Goal: Transaction & Acquisition: Purchase product/service

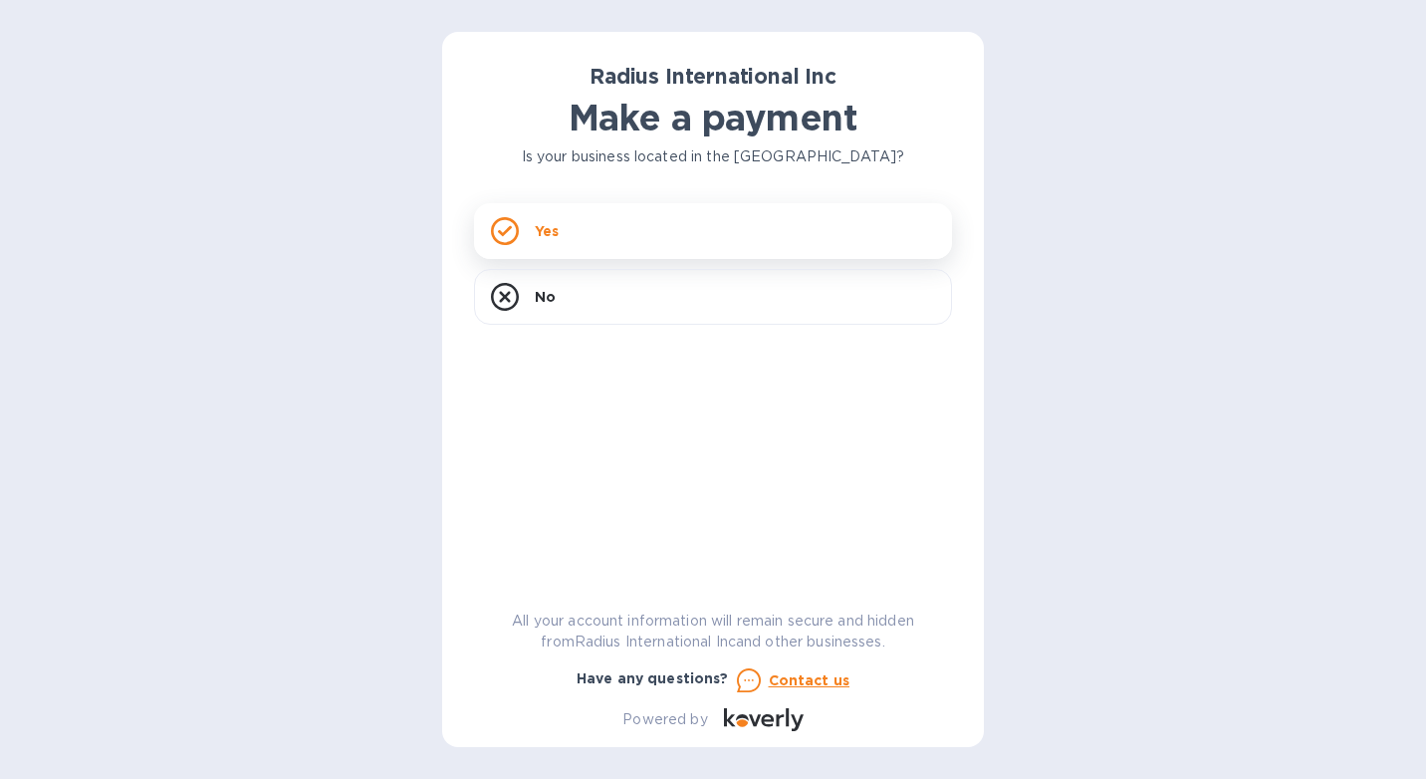
click at [561, 252] on div "Yes" at bounding box center [713, 231] width 478 height 56
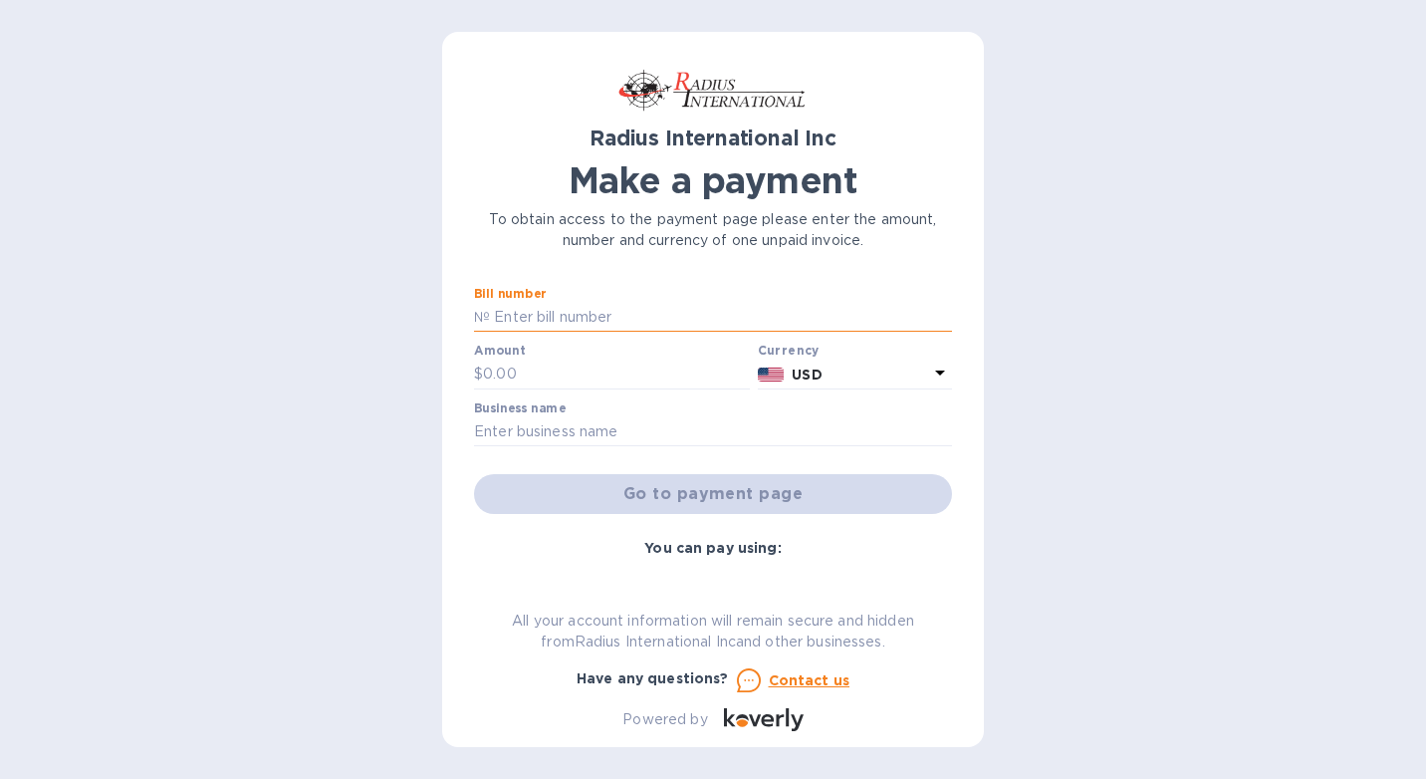
click at [609, 304] on input "text" at bounding box center [721, 318] width 462 height 30
click at [517, 323] on input "text" at bounding box center [721, 318] width 462 height 30
paste input "SSI00094698/D"
drag, startPoint x: 490, startPoint y: 321, endPoint x: 453, endPoint y: 312, distance: 37.9
click at [453, 312] on div "Radius International Inc Make a payment To obtain access to the payment page pl…" at bounding box center [713, 389] width 542 height 715
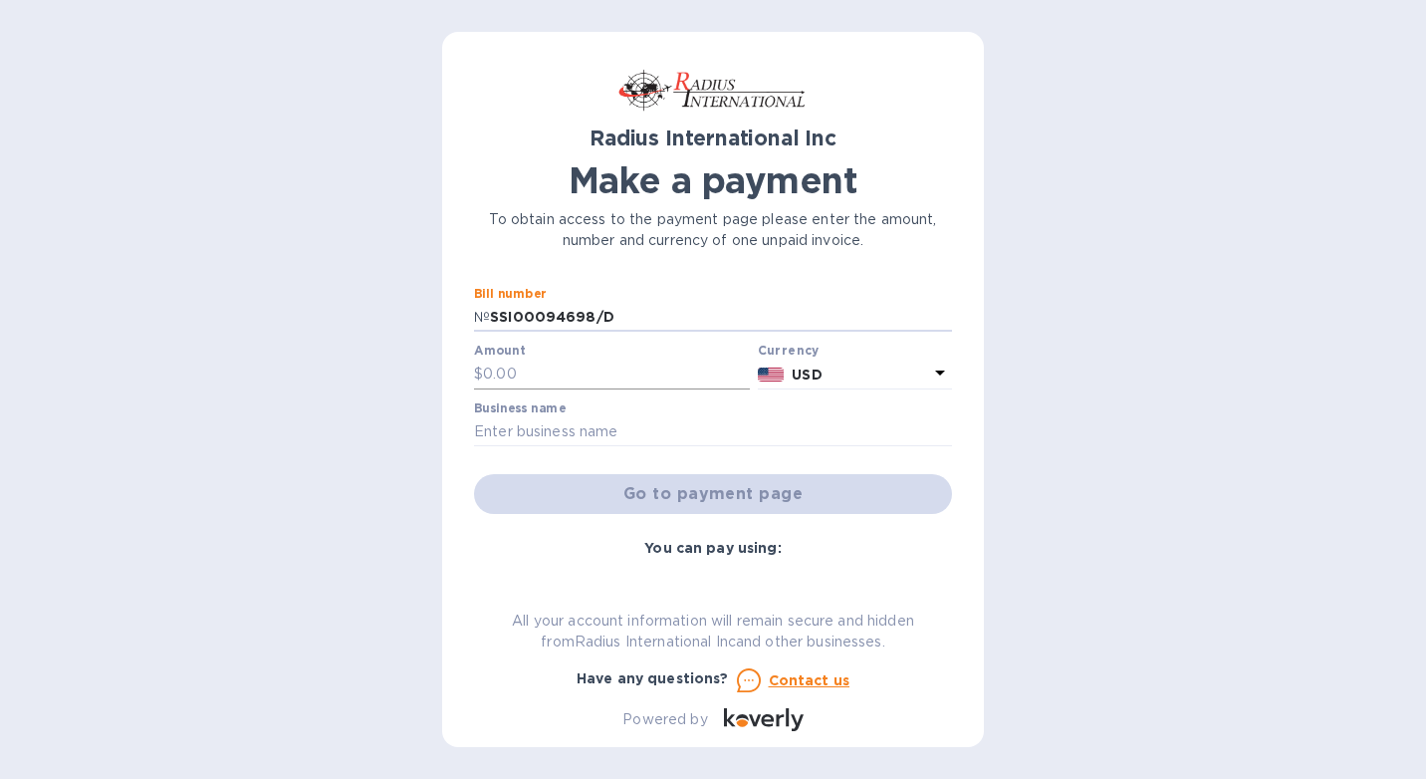
type input "SSI00094698/D"
click at [621, 376] on input "text" at bounding box center [616, 374] width 267 height 30
click at [625, 321] on input "SSI00094698/D" at bounding box center [721, 318] width 462 height 30
drag, startPoint x: 624, startPoint y: 321, endPoint x: 425, endPoint y: 312, distance: 199.3
click at [425, 312] on div "Radius International Inc Make a payment To obtain access to the payment page pl…" at bounding box center [713, 389] width 1426 height 779
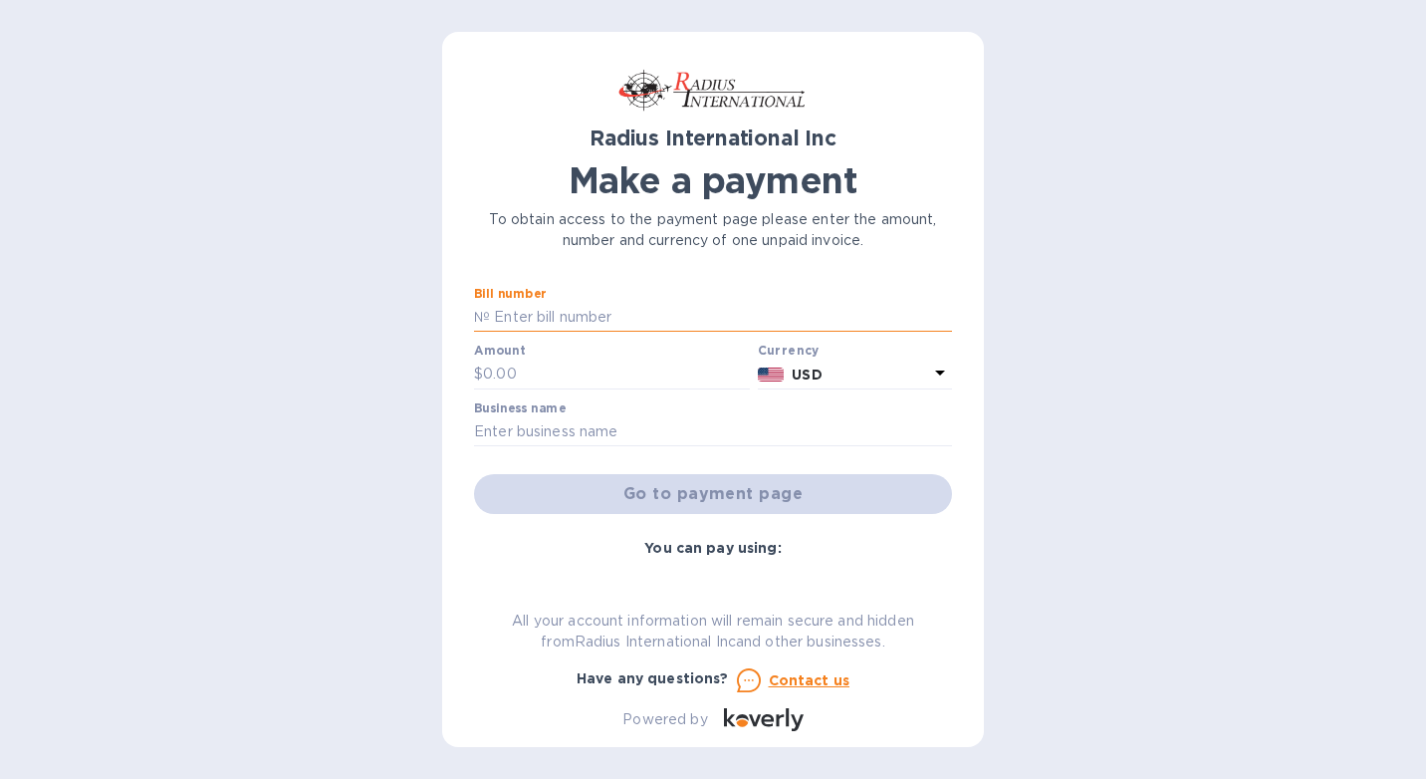
drag, startPoint x: 643, startPoint y: 322, endPoint x: 579, endPoint y: 326, distance: 63.8
click at [638, 323] on input "text" at bounding box center [721, 318] width 462 height 30
paste input "SSI00094698/D"
type input "SSI00094698/D"
type input "9,315"
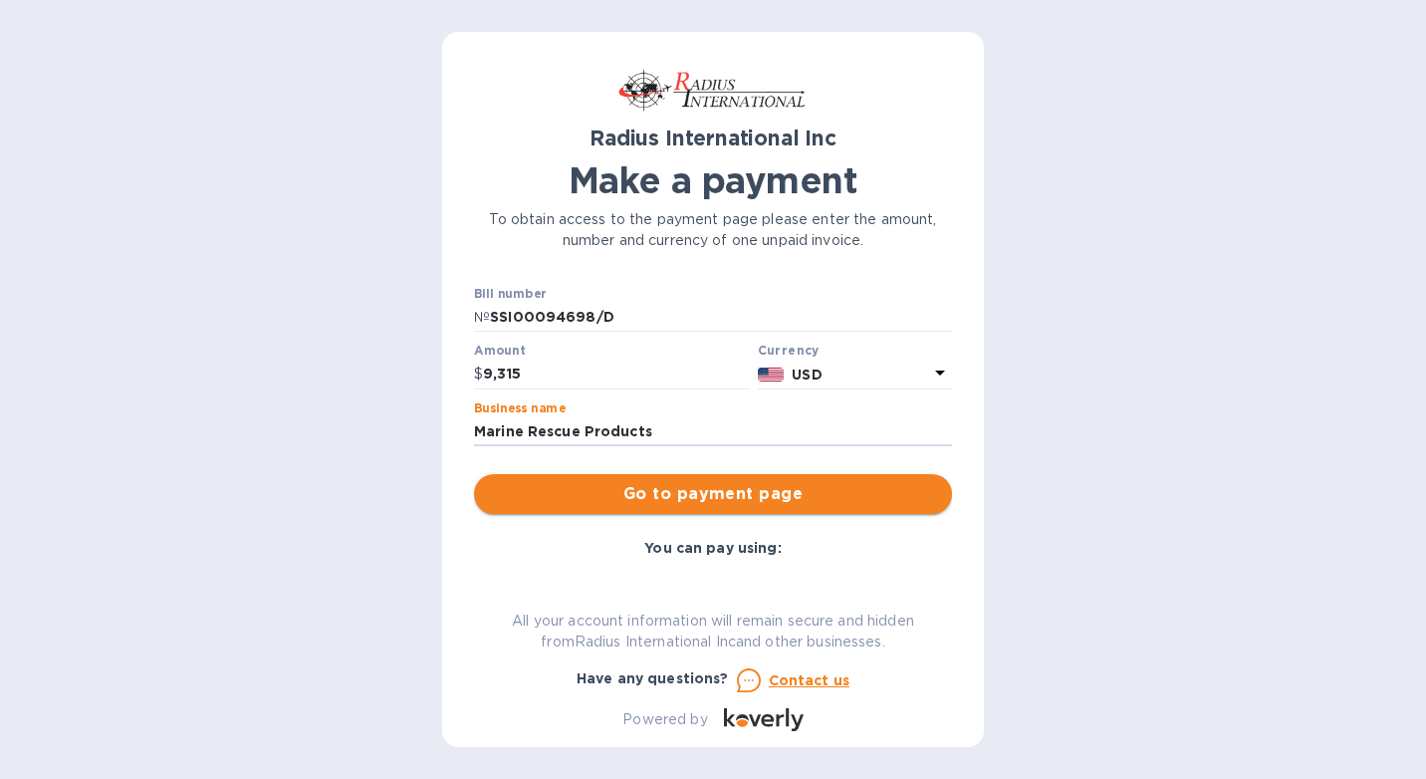
type input "Marine Rescue Products"
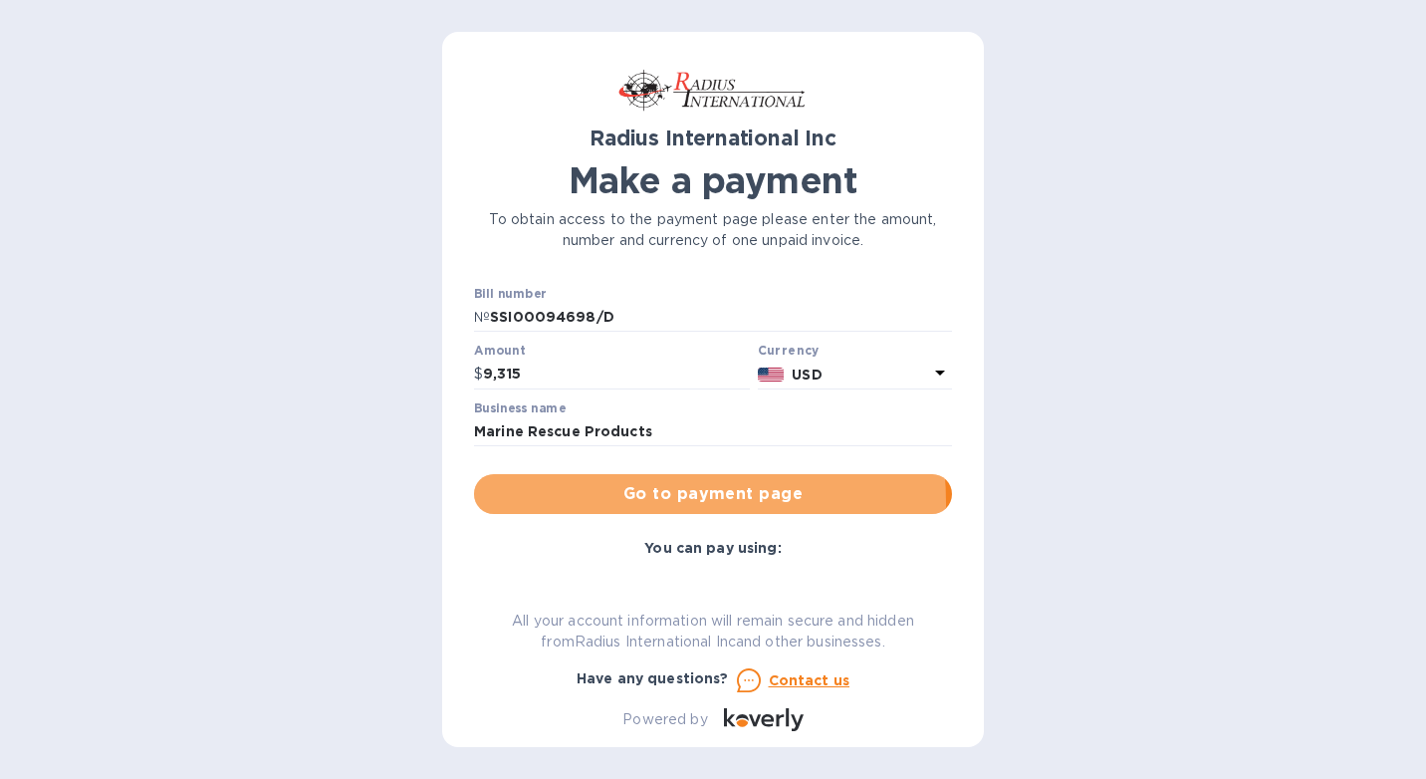
click at [648, 502] on span "Go to payment page" at bounding box center [713, 494] width 446 height 24
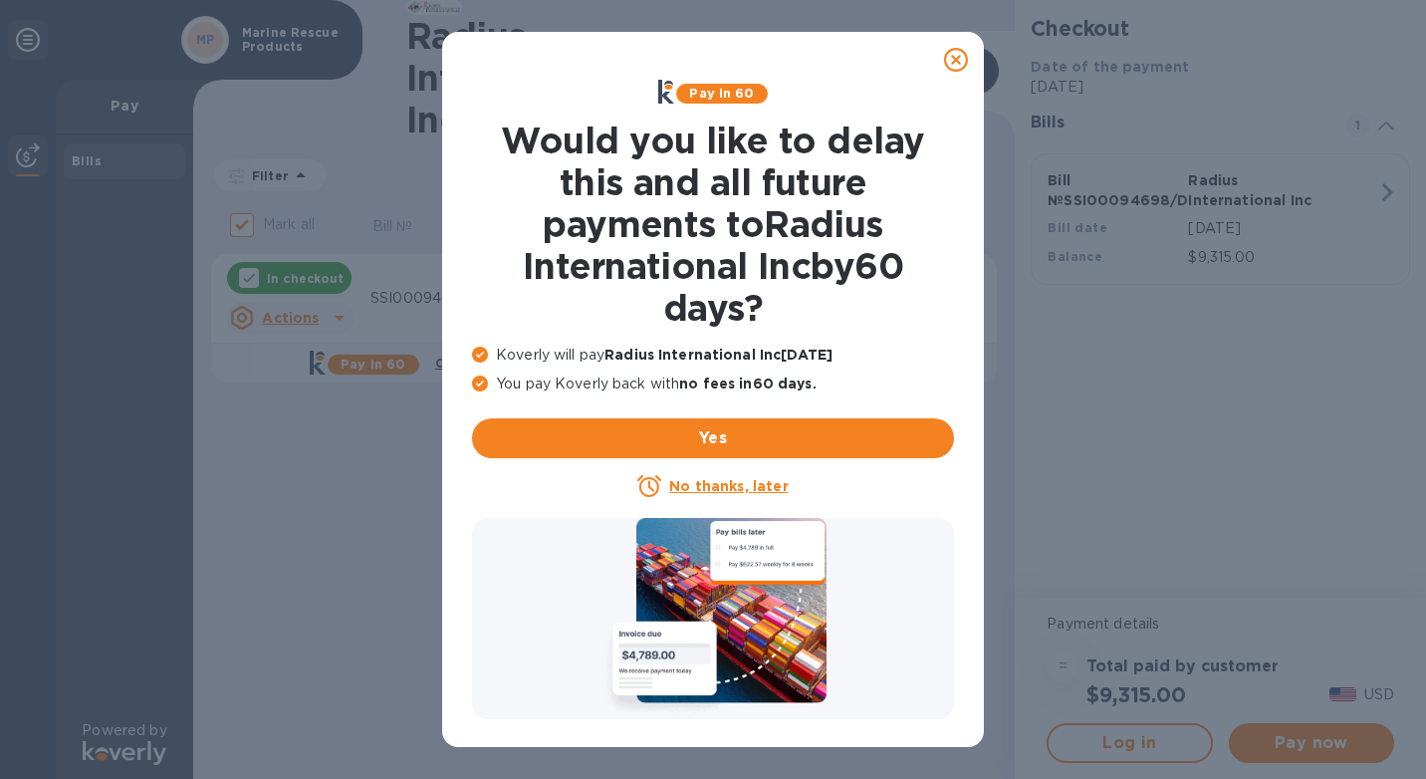
click at [715, 487] on u "No thanks, later" at bounding box center [728, 486] width 118 height 16
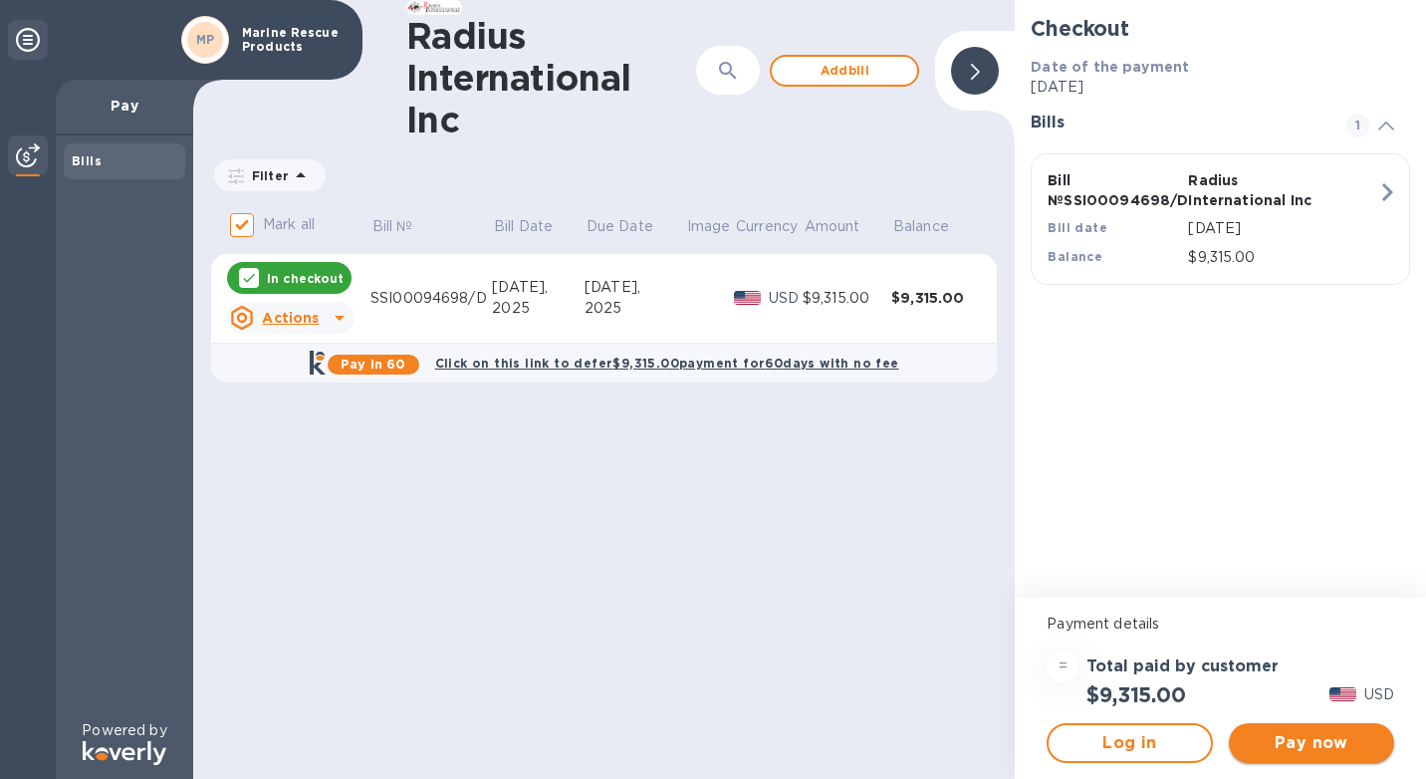
click at [1322, 735] on span "Pay now" at bounding box center [1310, 743] width 133 height 24
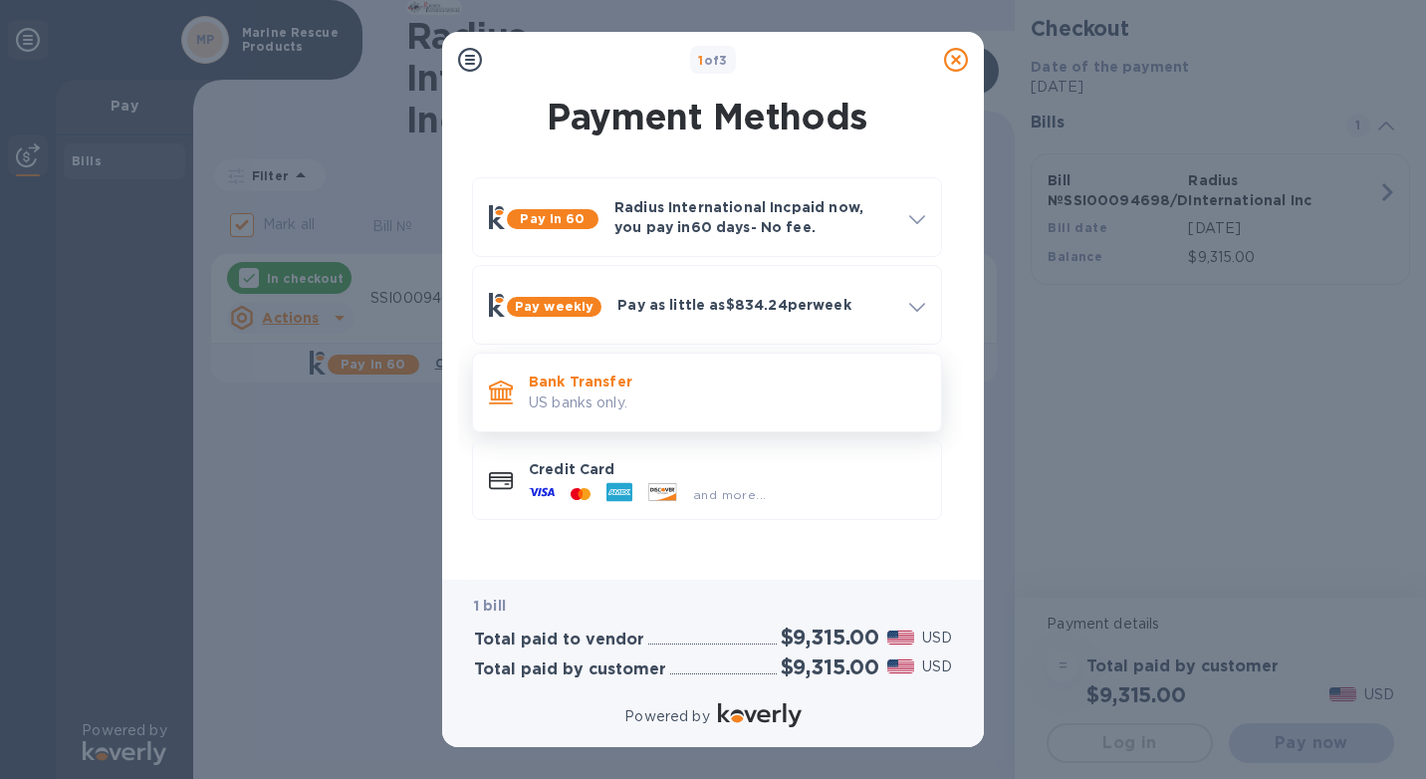
click at [632, 399] on p "US banks only." at bounding box center [727, 402] width 396 height 21
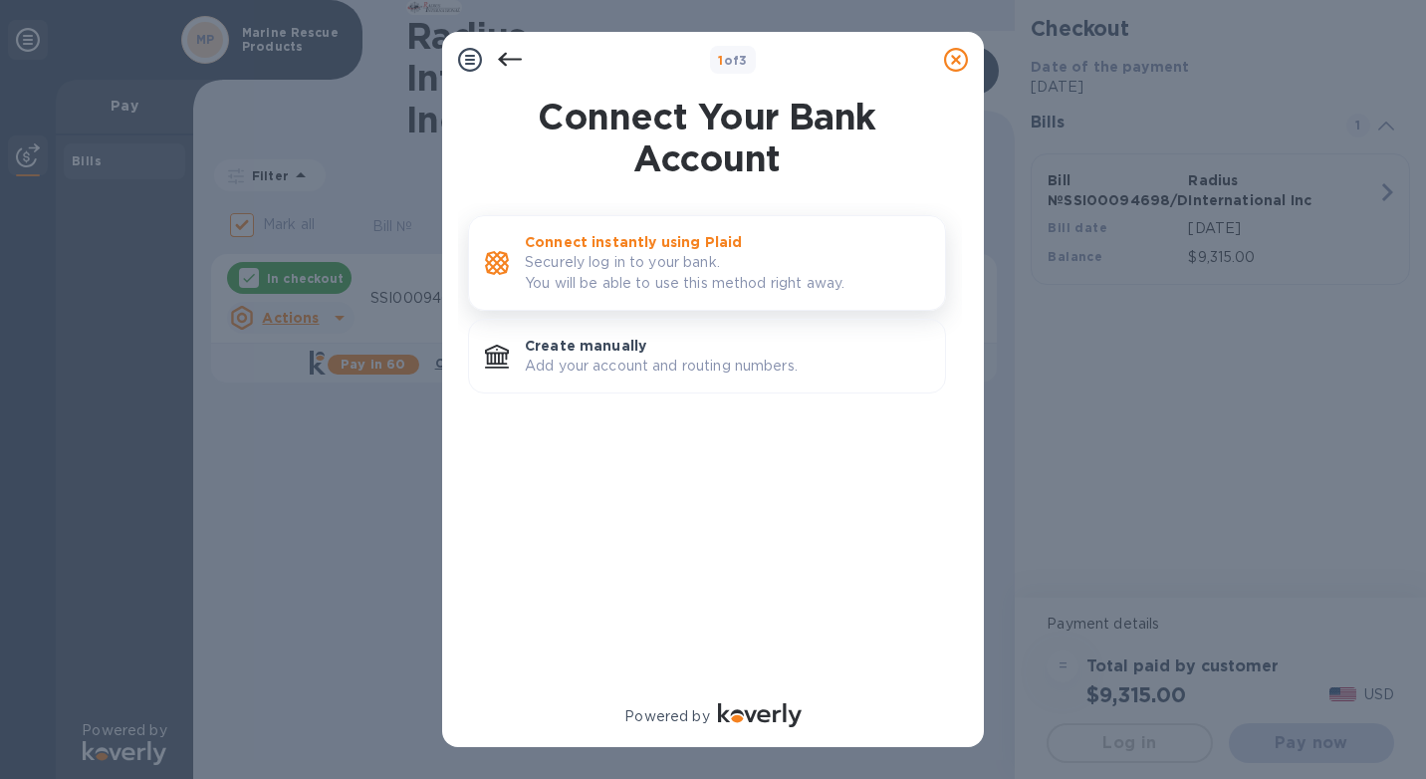
click at [607, 272] on p "Securely log in to your bank. You will be able to use this method right away." at bounding box center [727, 273] width 404 height 42
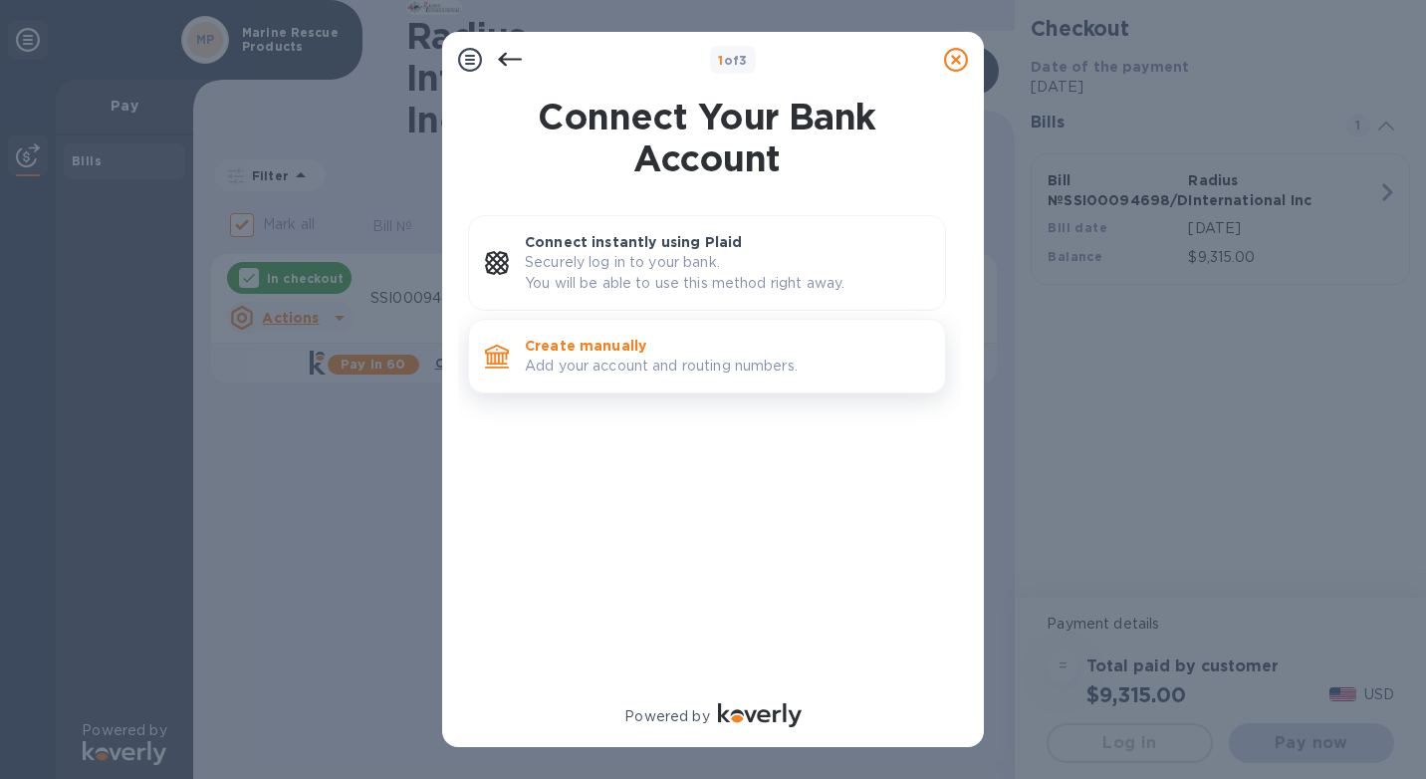
click at [622, 348] on p "Create manually" at bounding box center [727, 346] width 404 height 20
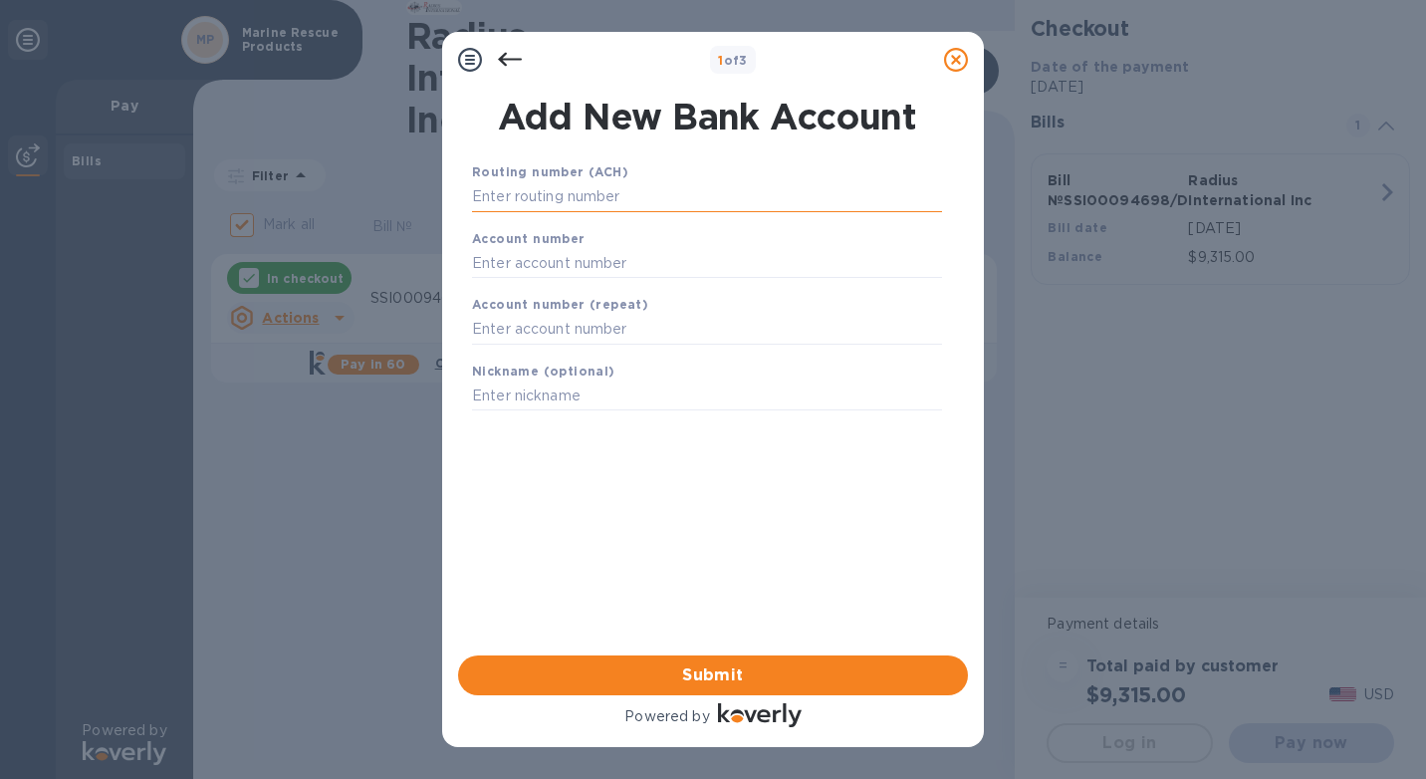
click at [556, 191] on input "text" at bounding box center [707, 197] width 470 height 30
click at [583, 203] on input "text" at bounding box center [707, 197] width 470 height 30
paste input "211574642"
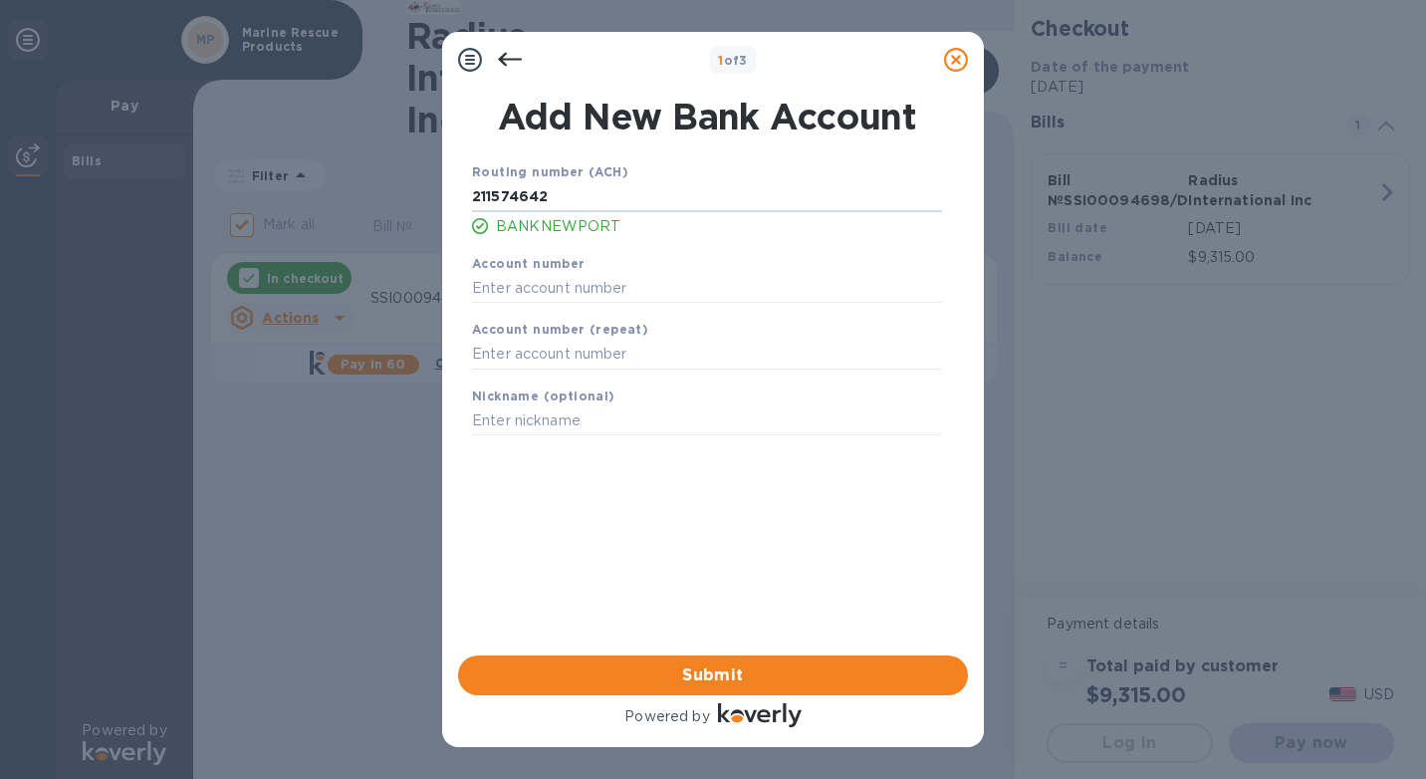
type input "211574642"
click at [505, 291] on input "text" at bounding box center [707, 288] width 470 height 30
paste input "150001241052"
type input "150001241052"
paste input "150001241052"
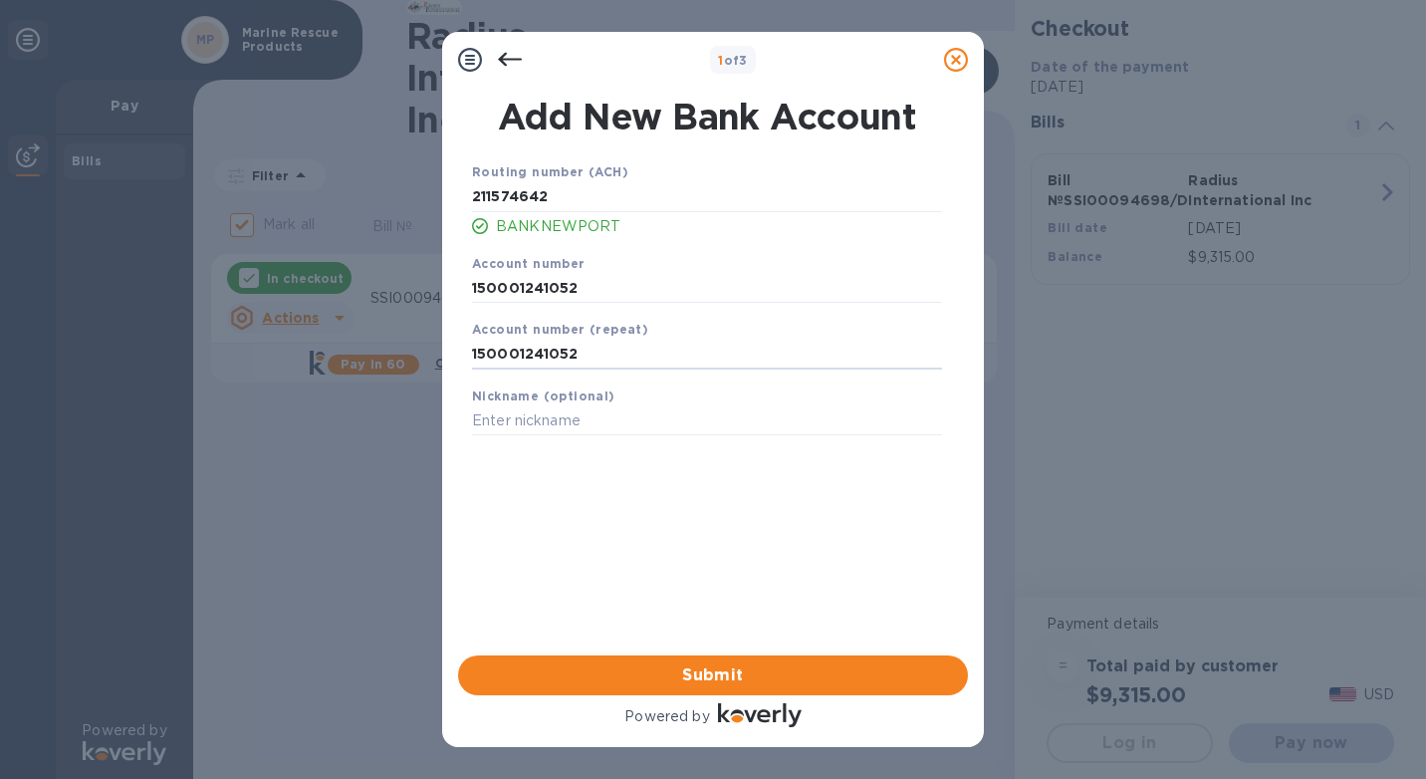
type input "150001241052"
type input "MRP Checking"
click at [666, 669] on span "Submit" at bounding box center [713, 675] width 478 height 24
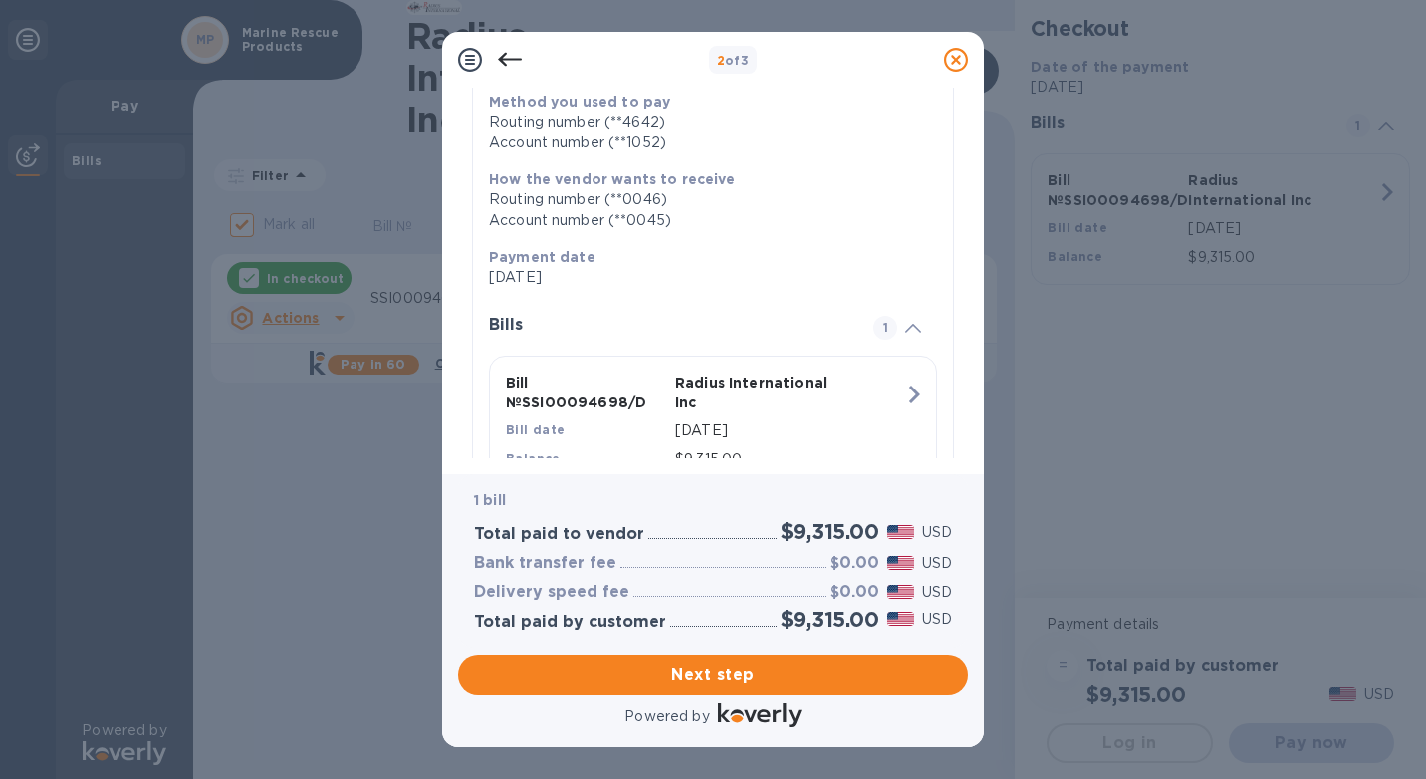
scroll to position [299, 0]
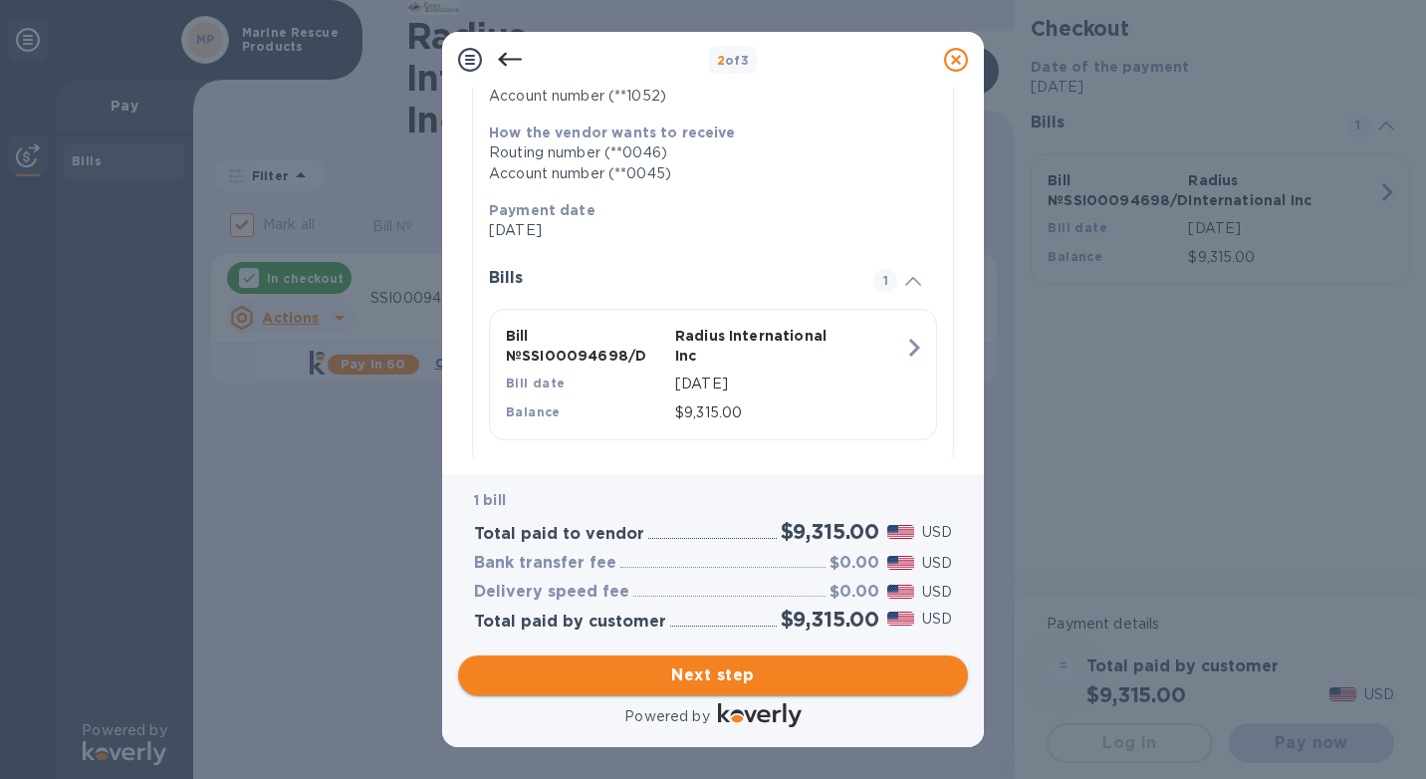
click at [737, 683] on span "Next step" at bounding box center [713, 675] width 478 height 24
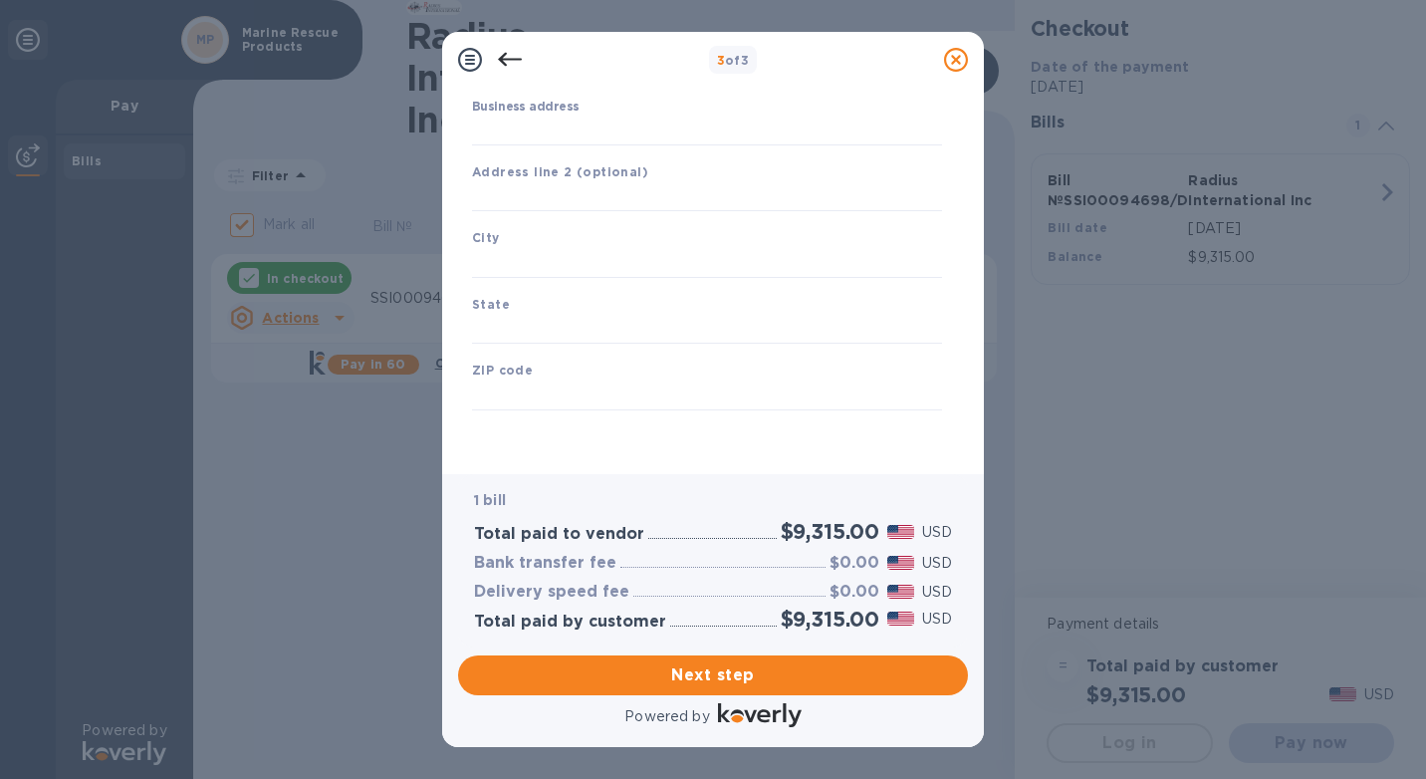
type input "[GEOGRAPHIC_DATA]"
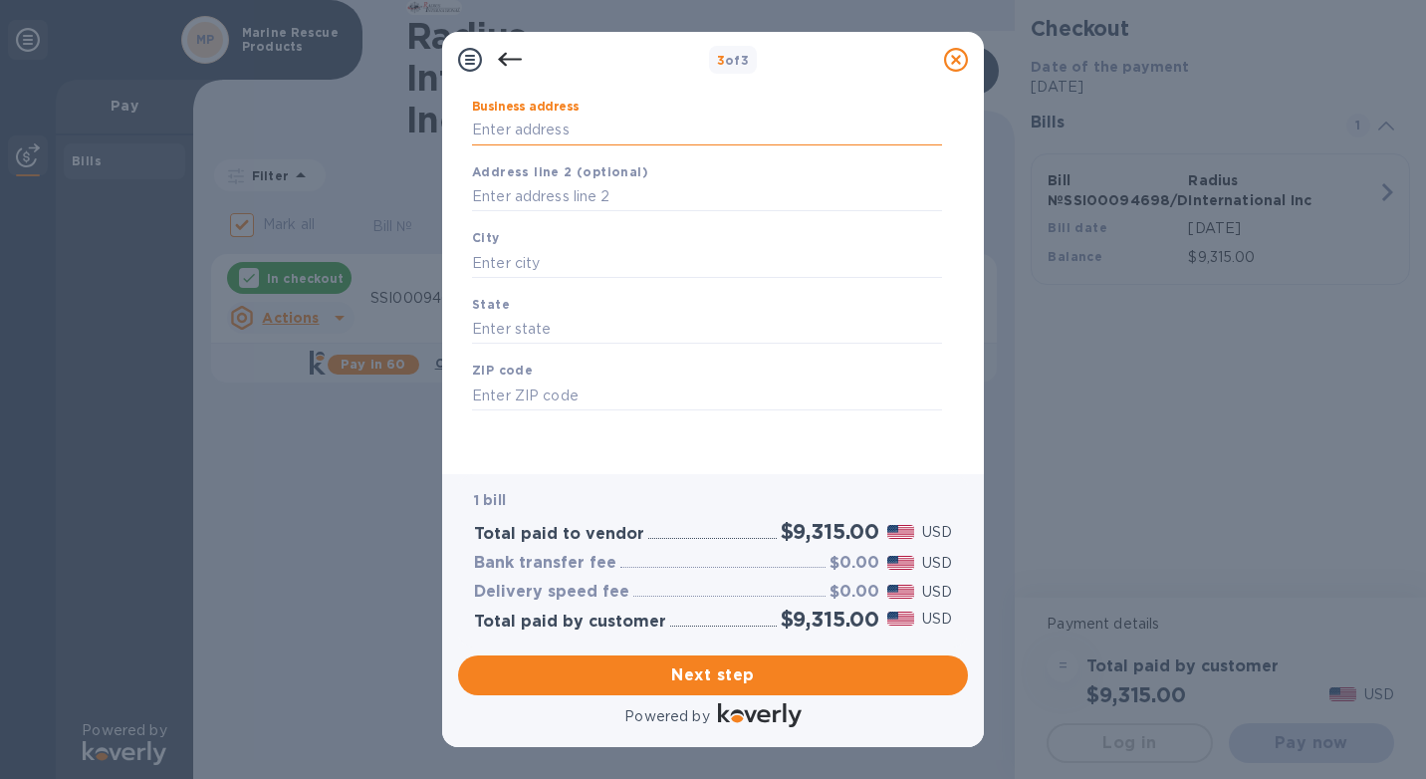
click at [551, 123] on input "Business address" at bounding box center [707, 130] width 470 height 30
click at [694, 683] on span "Next step" at bounding box center [713, 675] width 478 height 24
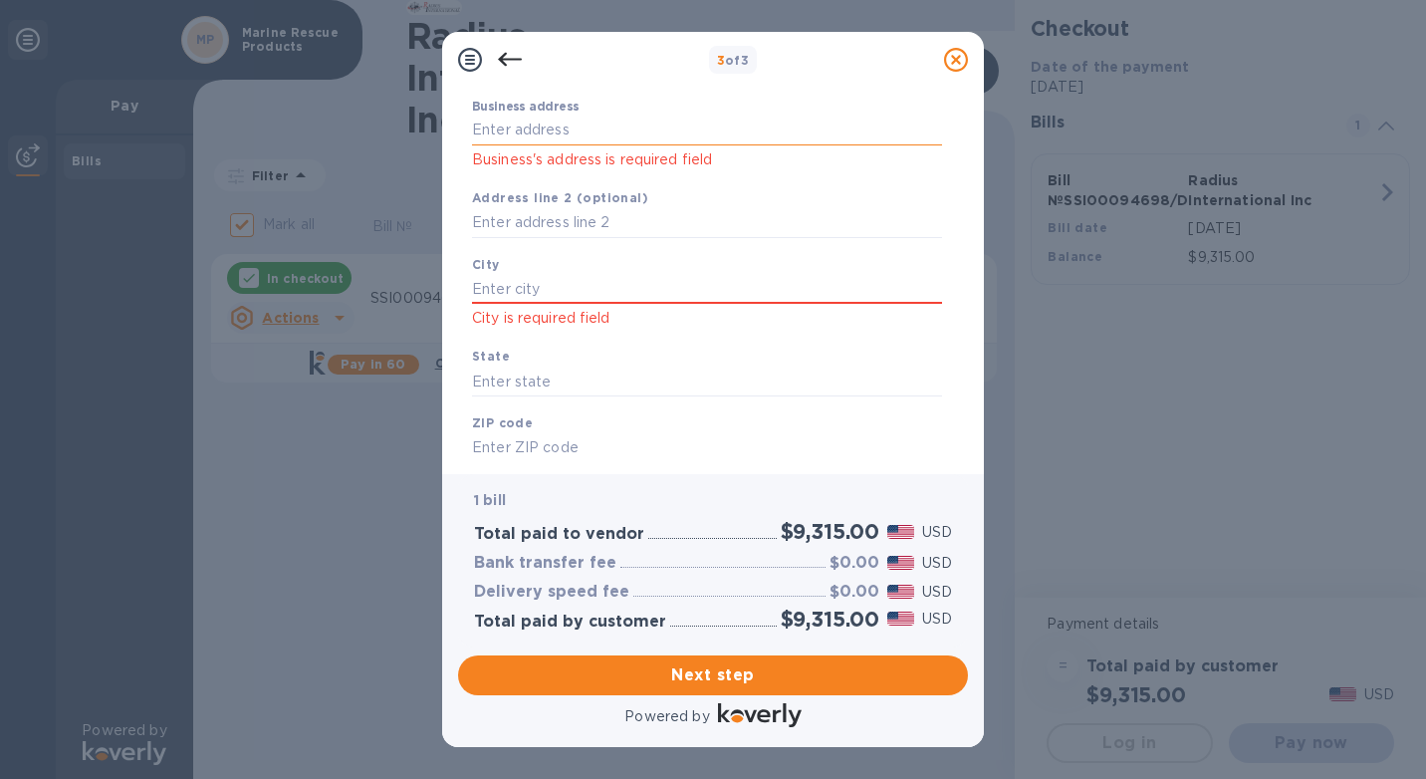
scroll to position [0, 0]
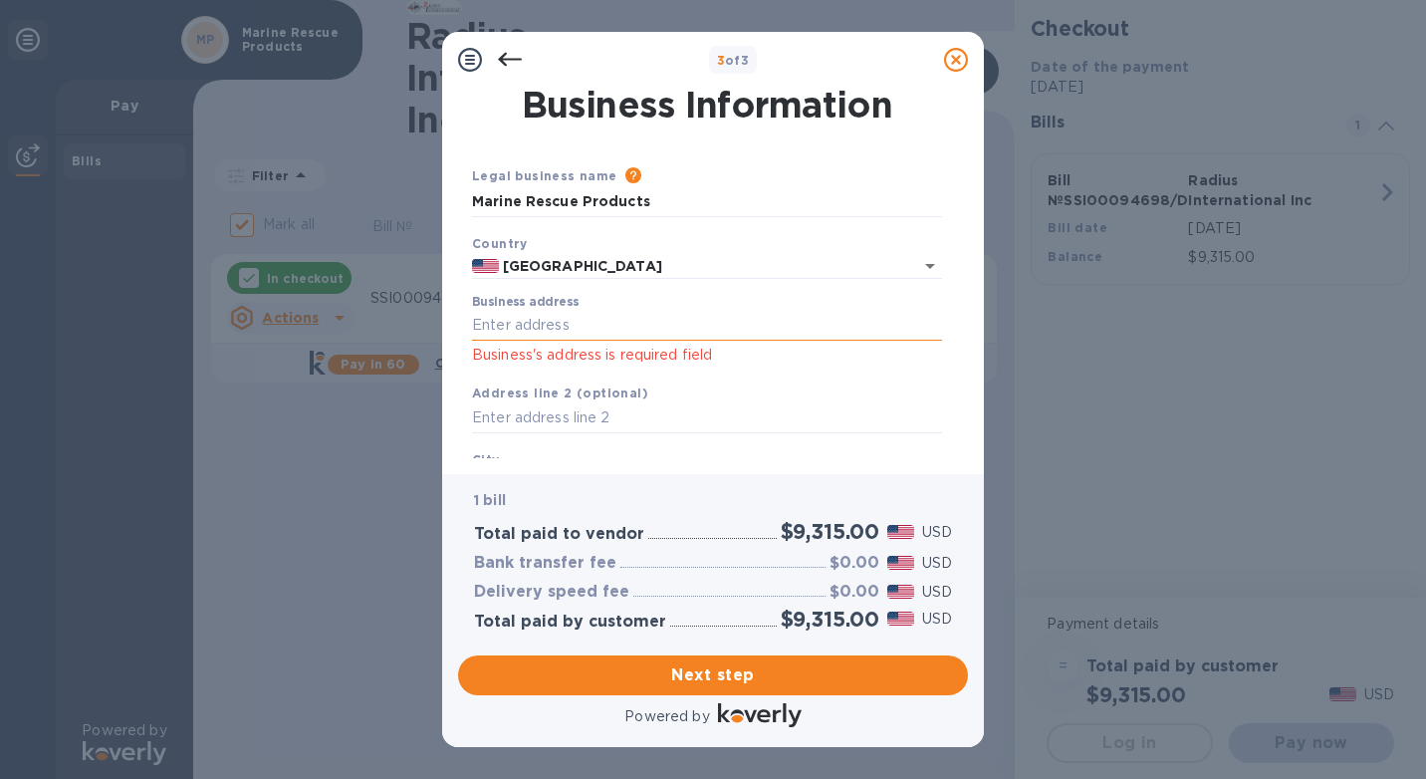
click at [540, 321] on input "Business address" at bounding box center [707, 326] width 470 height 30
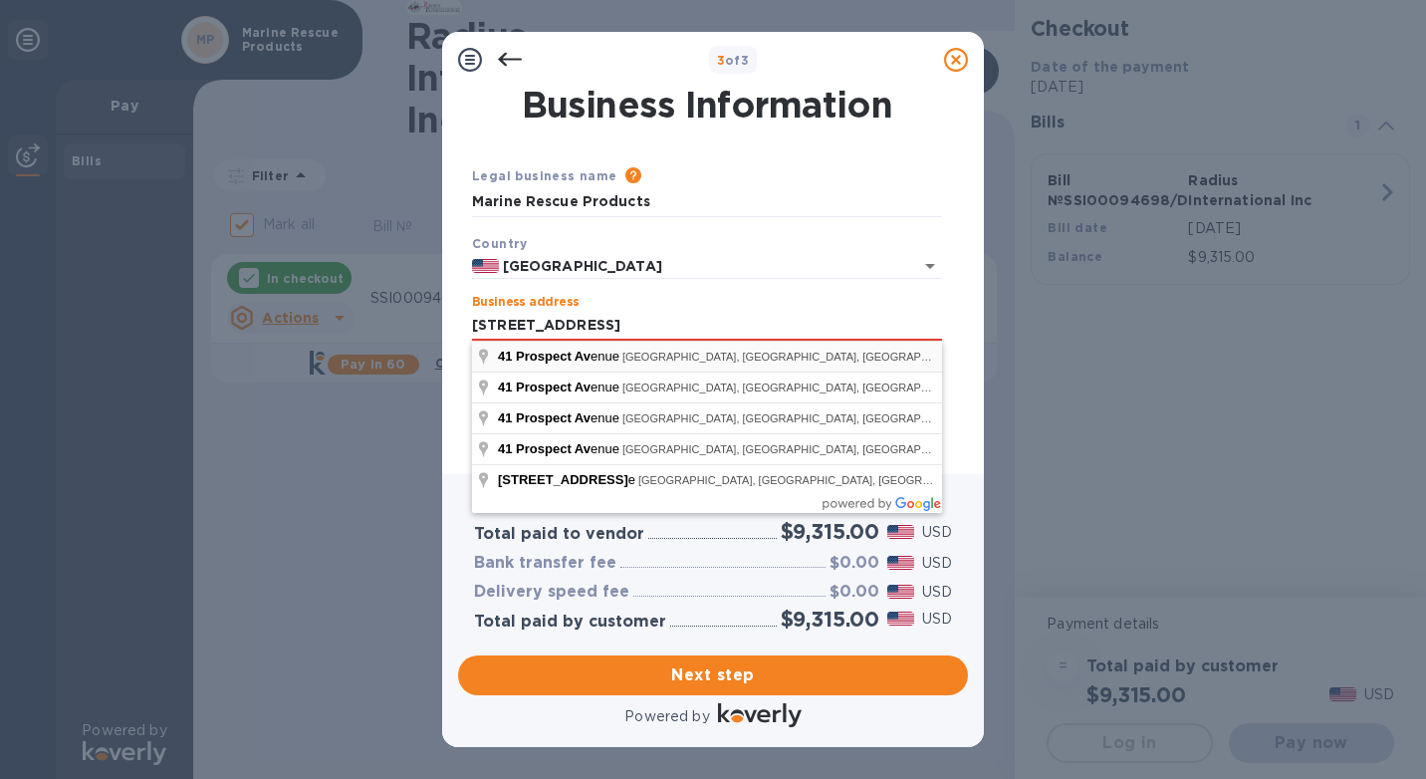
type input "[STREET_ADDRESS]"
type input "[GEOGRAPHIC_DATA]"
type input "RI"
type input "02842"
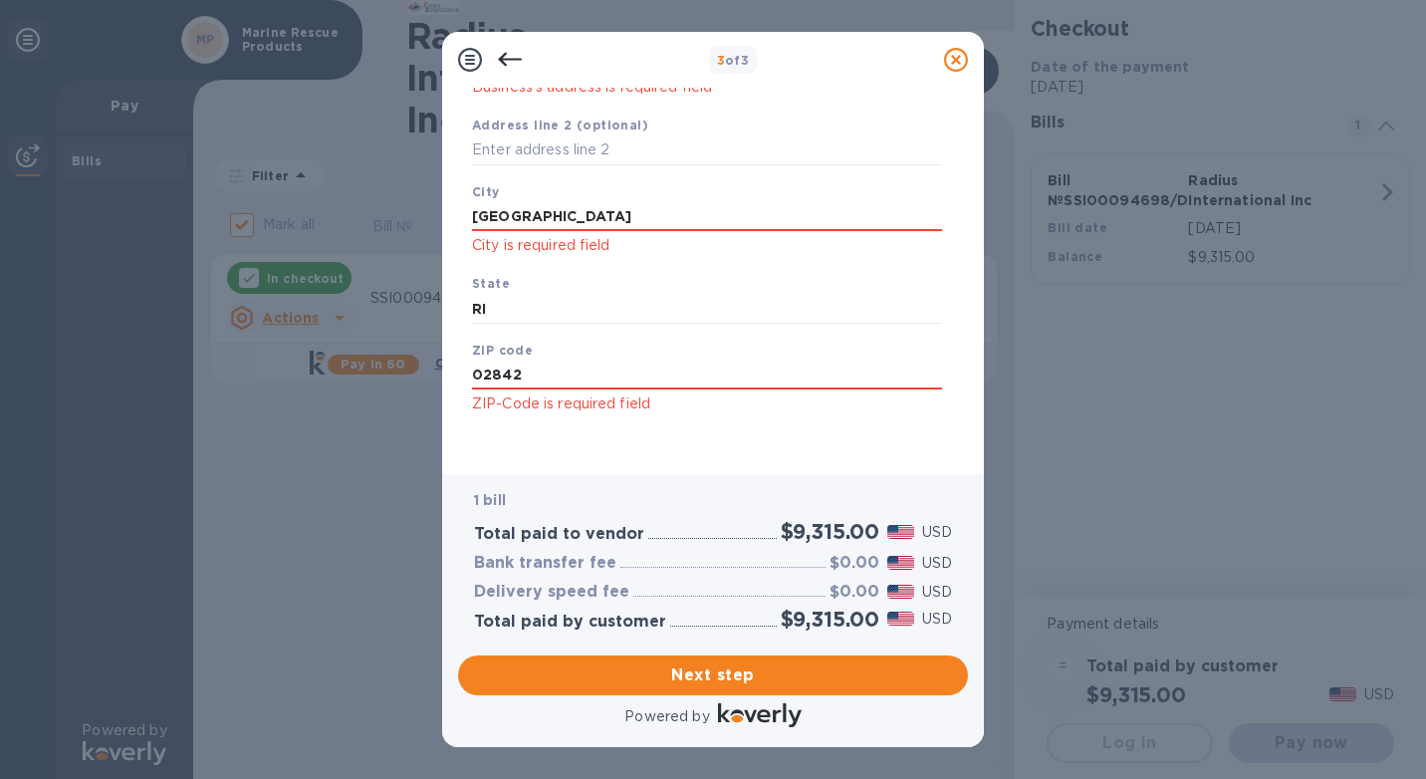
scroll to position [274, 0]
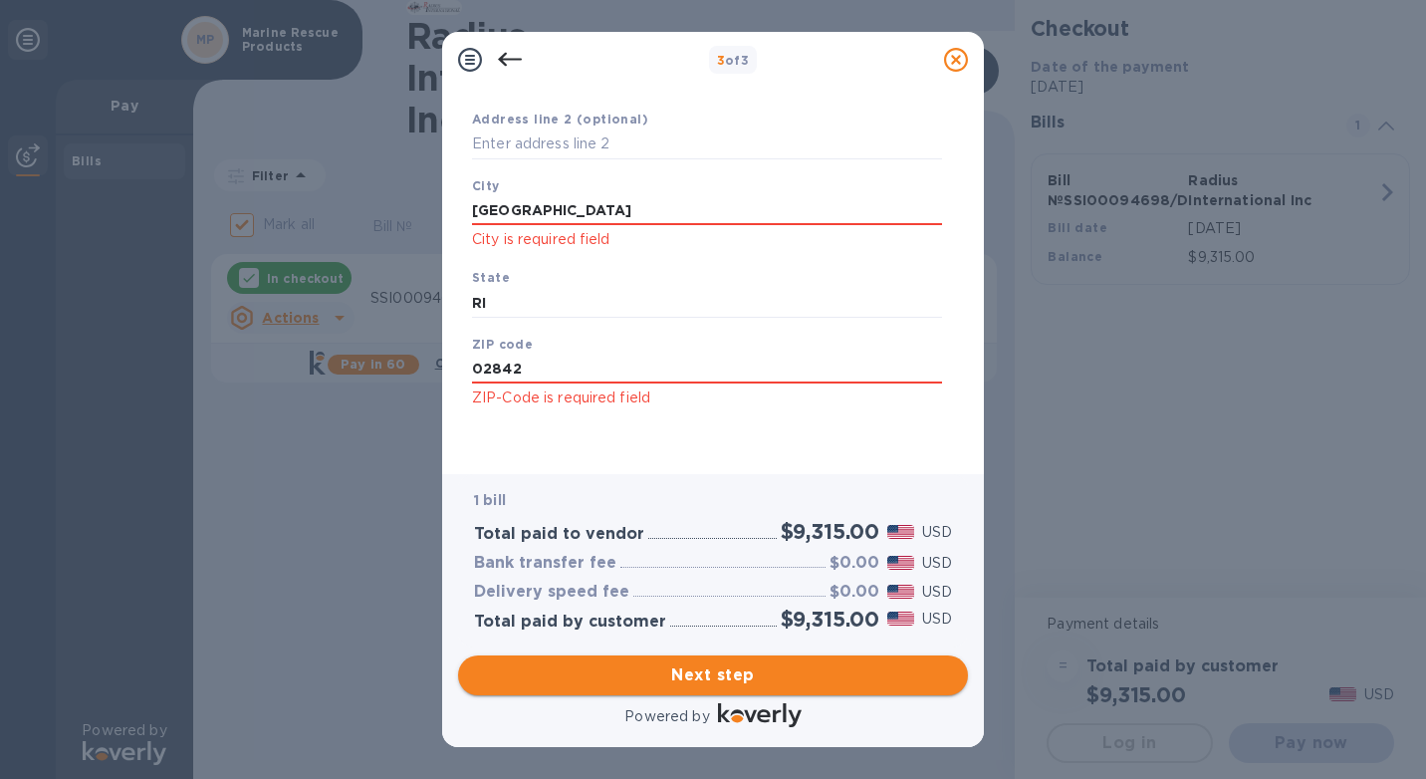
click at [703, 674] on span "Next step" at bounding box center [713, 675] width 478 height 24
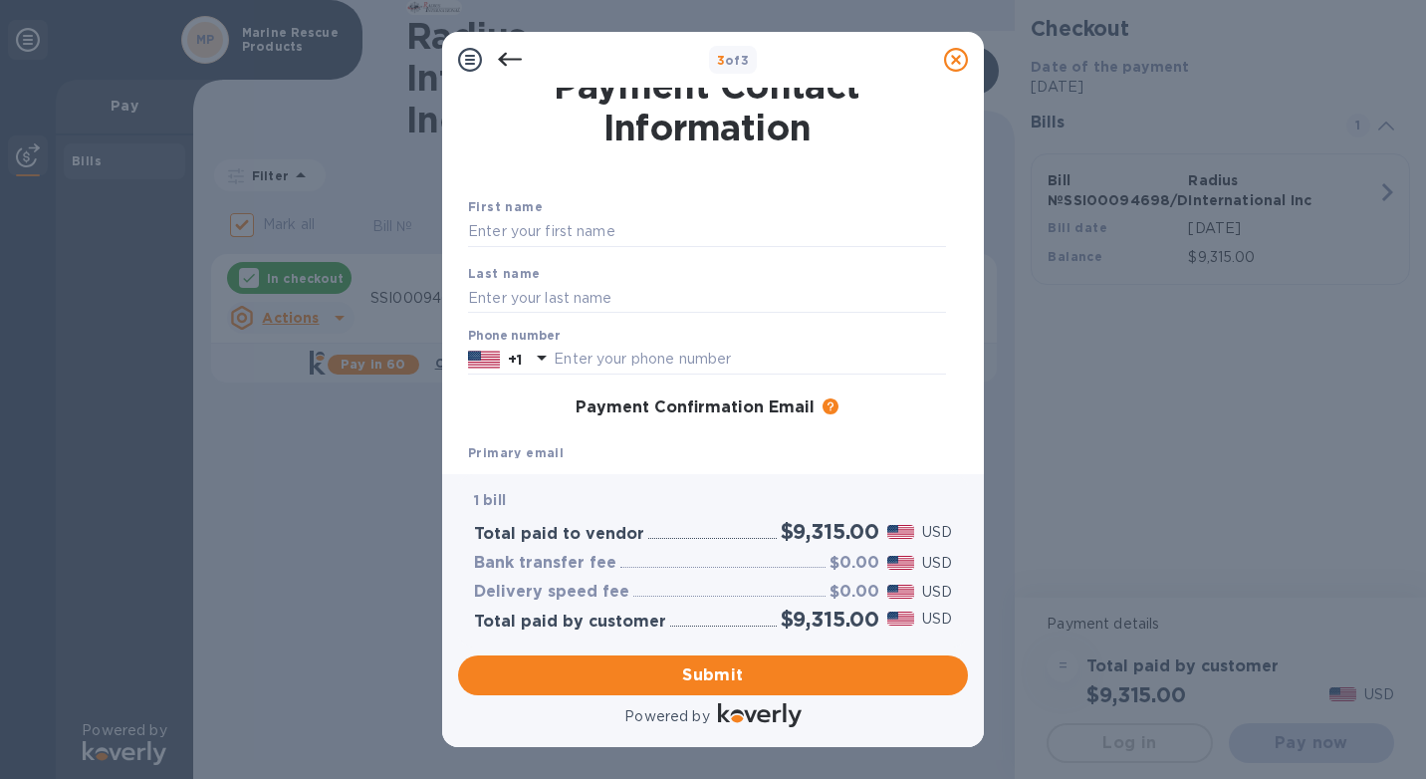
scroll to position [0, 0]
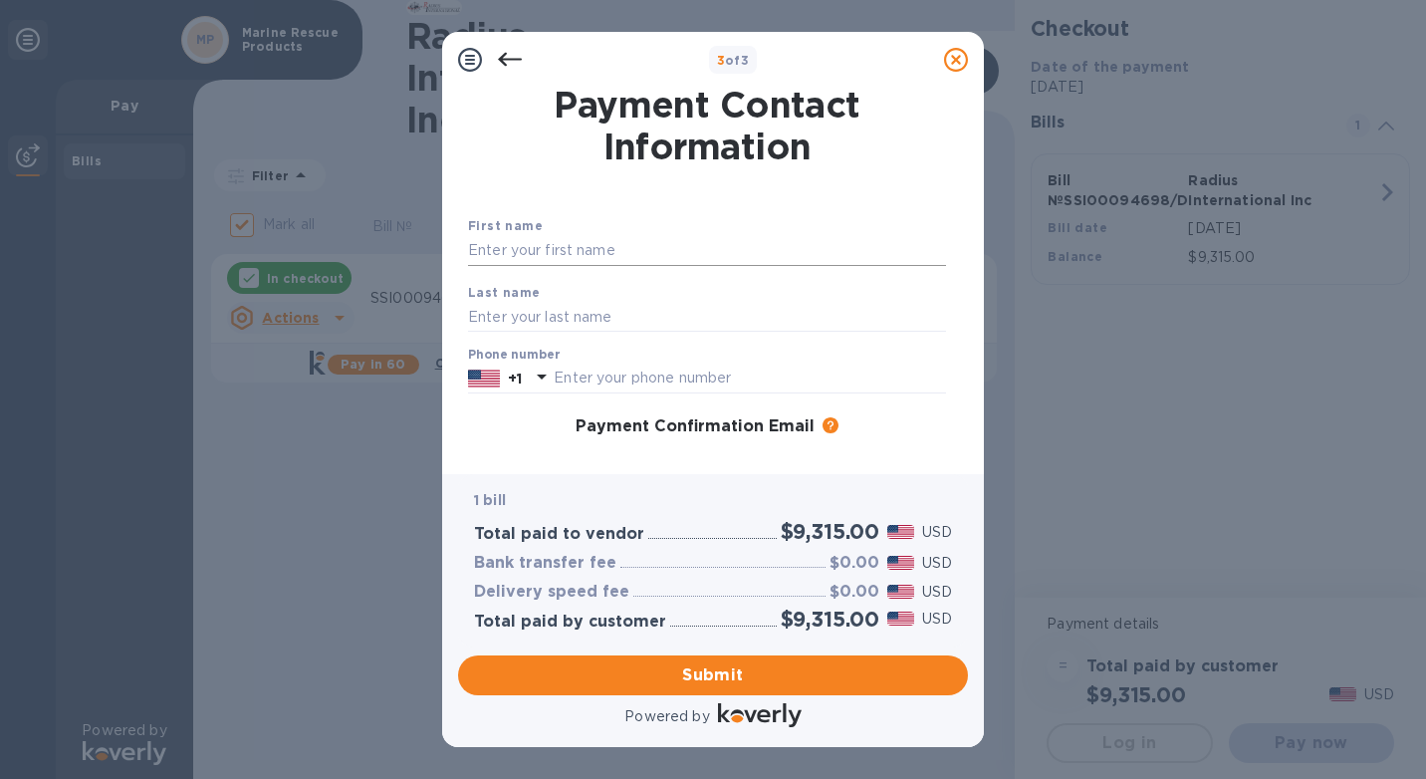
click at [522, 255] on input "text" at bounding box center [707, 251] width 478 height 30
type input "[PERSON_NAME]"
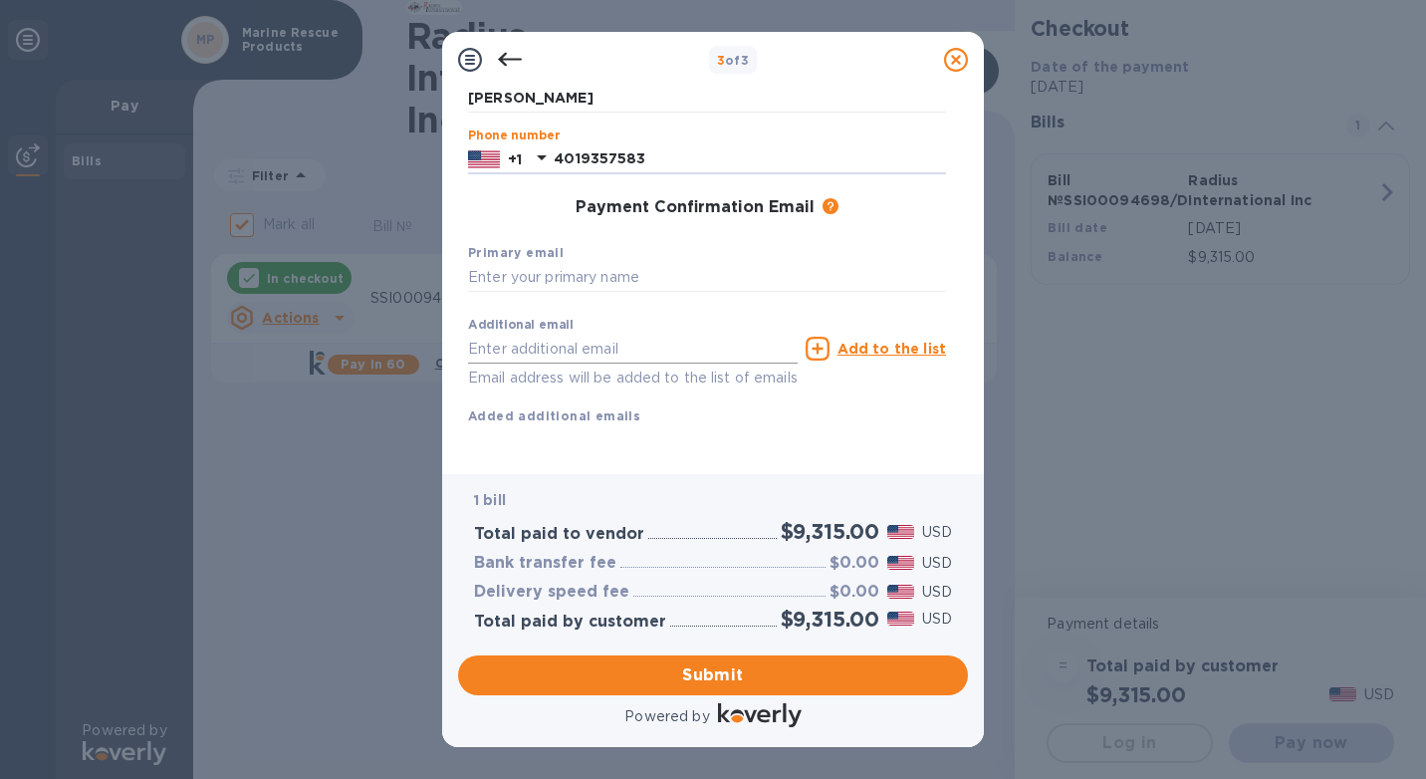
scroll to position [242, 0]
type input "4019357583"
click at [503, 263] on input "text" at bounding box center [707, 278] width 478 height 30
type input "[PERSON_NAME][EMAIL_ADDRESS][DOMAIN_NAME]"
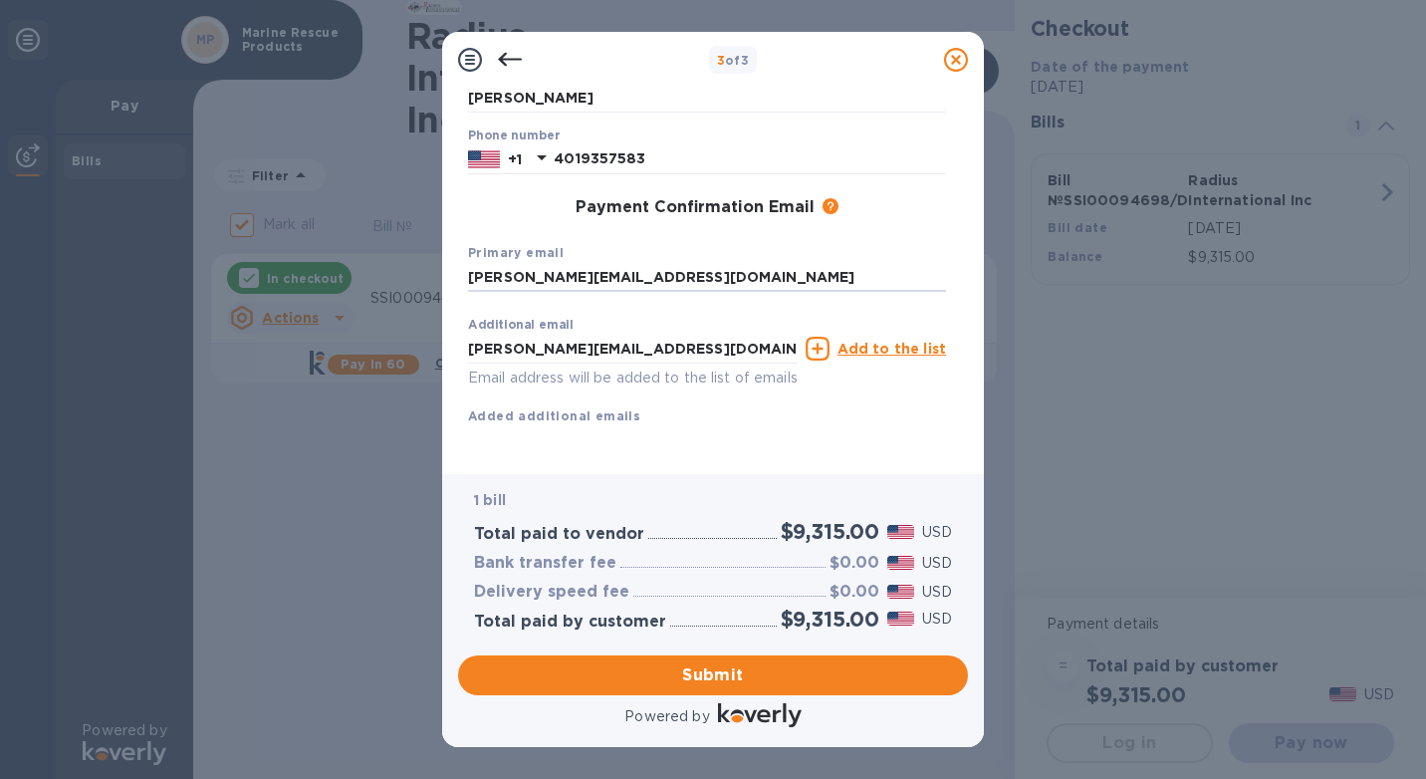
click at [693, 437] on div "First name [PERSON_NAME] Last name [PERSON_NAME] Phone number [PHONE_NUMBER] Pa…" at bounding box center [707, 227] width 478 height 462
drag, startPoint x: 659, startPoint y: 332, endPoint x: 424, endPoint y: 308, distance: 236.2
click at [424, 308] on div "3 of 3 Payment Contact Information First name [PERSON_NAME] Last name [PERSON_N…" at bounding box center [713, 389] width 1426 height 779
click at [627, 420] on div "First name [PERSON_NAME] Last name [PERSON_NAME] Phone number [PHONE_NUMBER] Pa…" at bounding box center [707, 227] width 478 height 462
click at [727, 663] on span "Submit" at bounding box center [713, 675] width 478 height 24
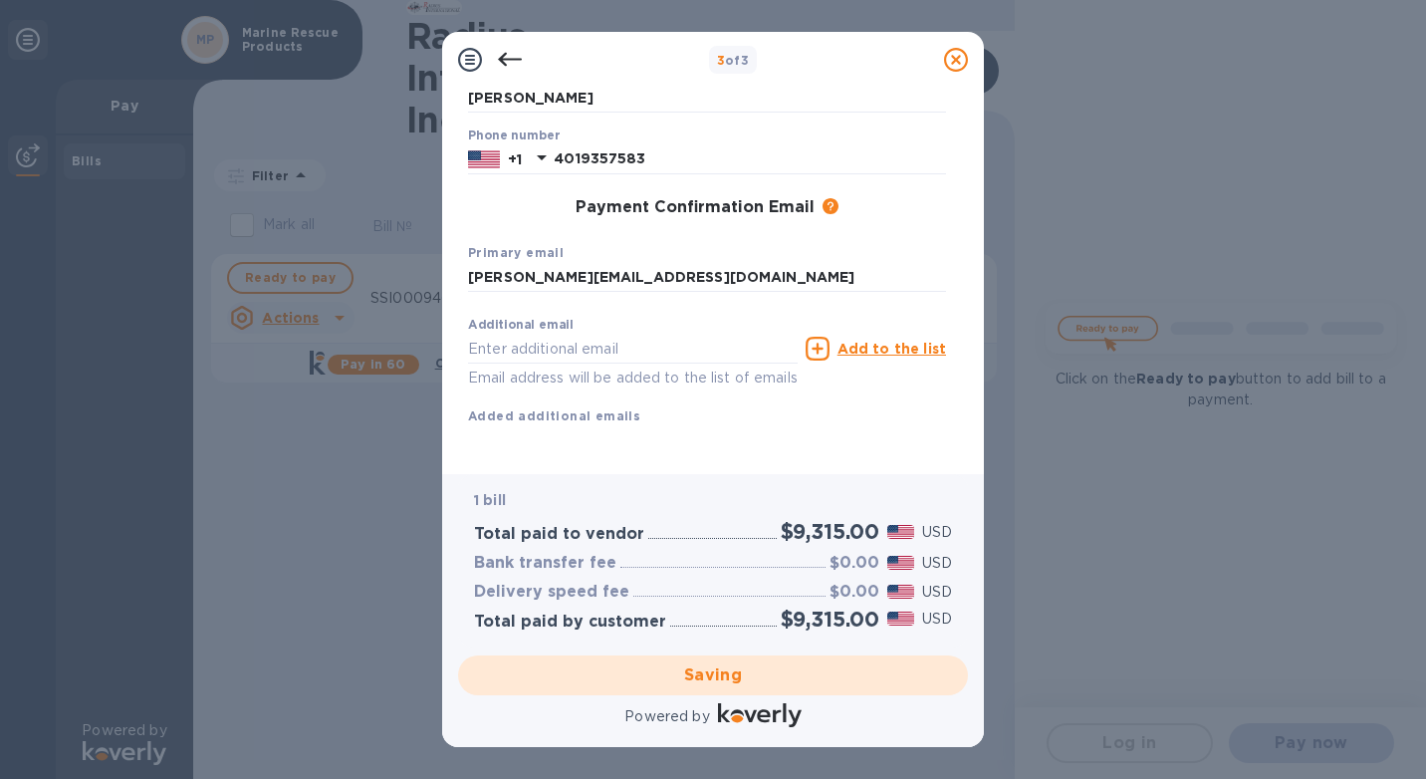
checkbox input "false"
